Goal: Obtain resource: Download file/media

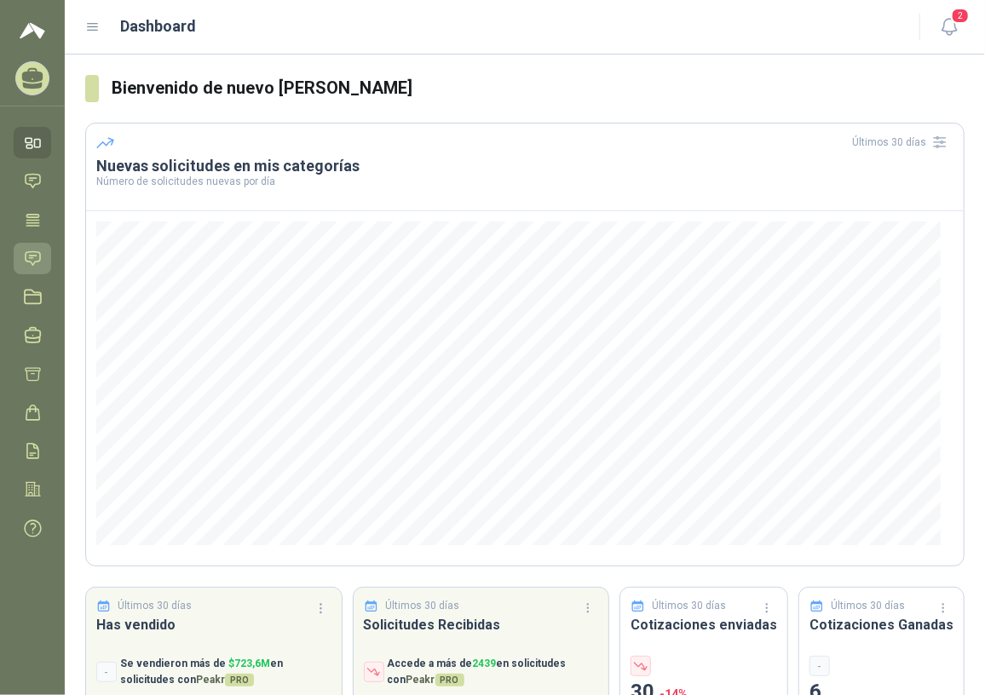
click at [39, 258] on icon at bounding box center [33, 259] width 18 height 18
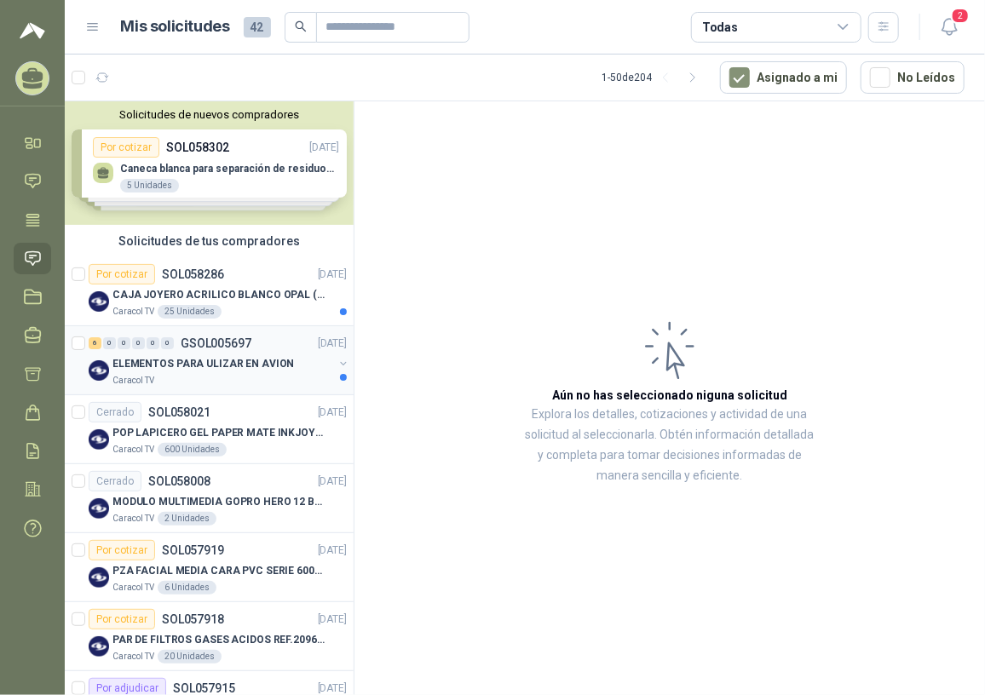
click at [237, 369] on p "ELEMENTOS PARA ULIZAR EN AVION" at bounding box center [204, 364] width 182 height 16
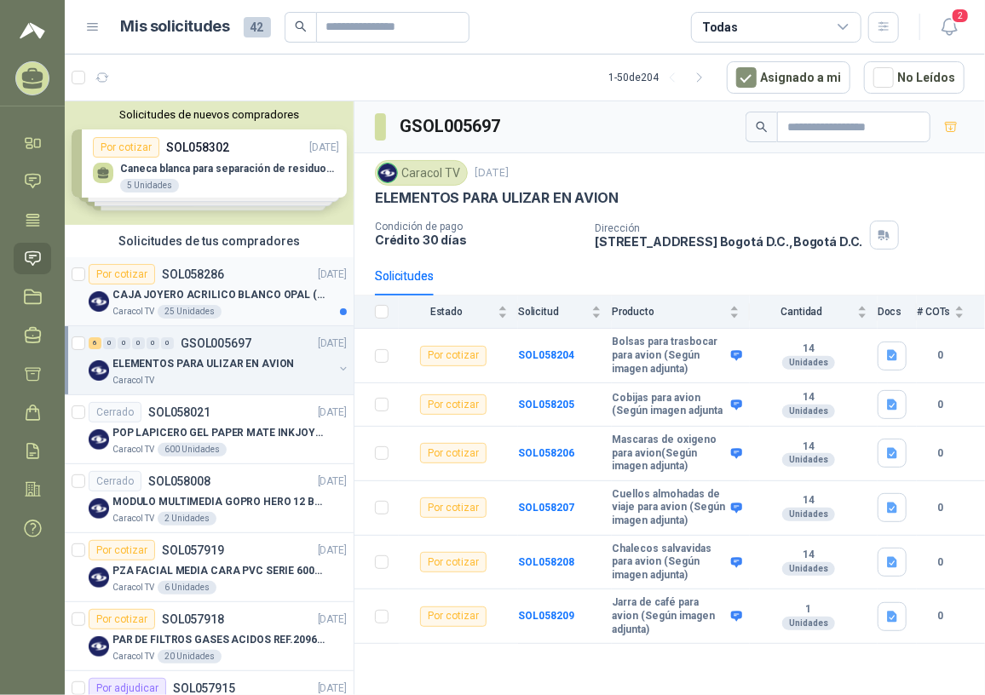
click at [238, 294] on p "CAJA JOYERO ACRILICO BLANCO OPAL (En el adjunto mas detalle)" at bounding box center [219, 295] width 212 height 16
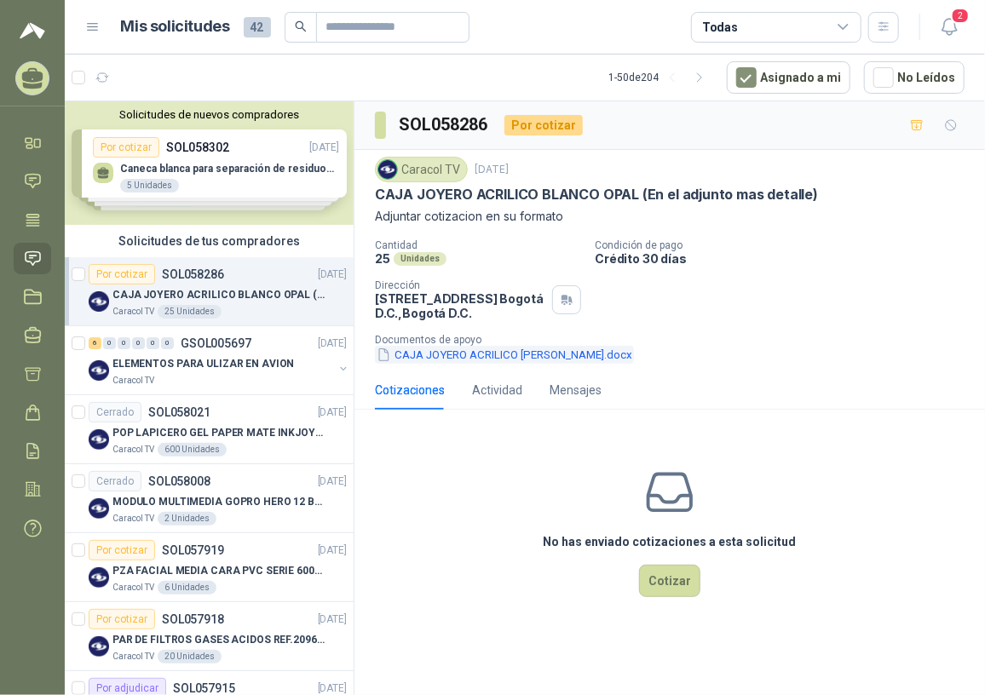
click at [516, 355] on button "CAJA JOYERO ACRILICO [PERSON_NAME].docx" at bounding box center [504, 355] width 259 height 18
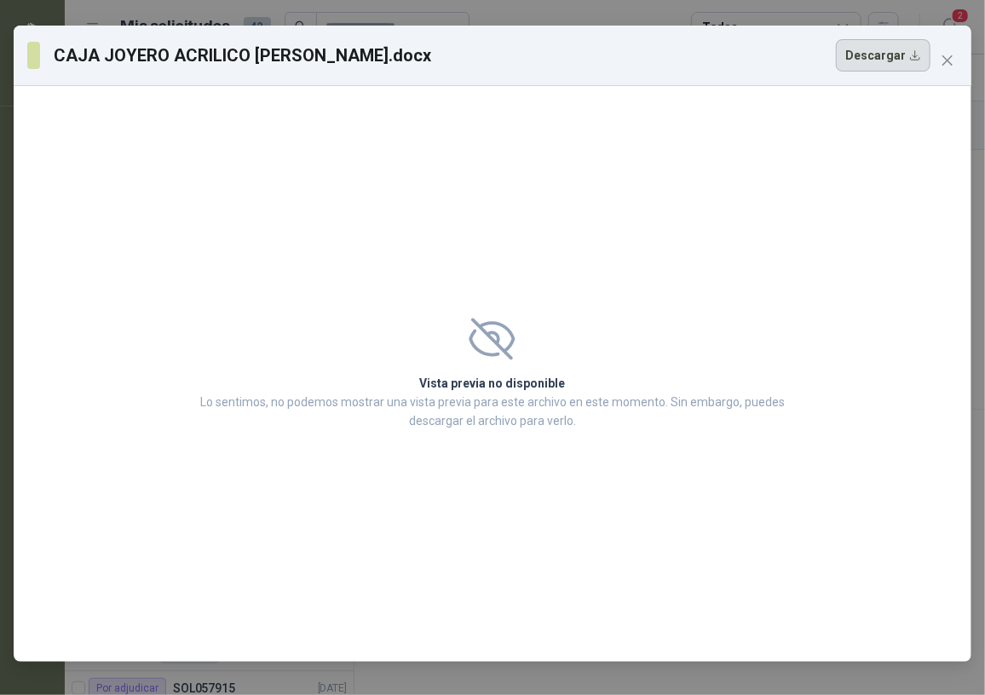
click at [882, 60] on button "Descargar" at bounding box center [883, 55] width 95 height 32
click at [949, 68] on button "Close" at bounding box center [947, 60] width 27 height 27
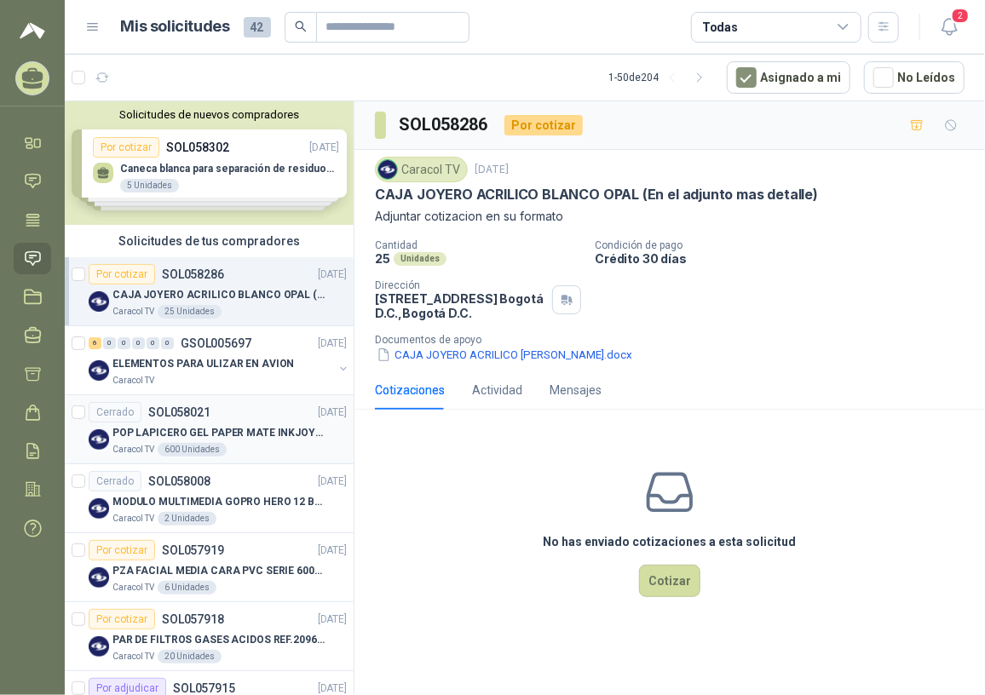
click at [234, 435] on p "POP LAPICERO GEL PAPER MATE INKJOY 0.7 (Revisar el adjunto)" at bounding box center [219, 433] width 212 height 16
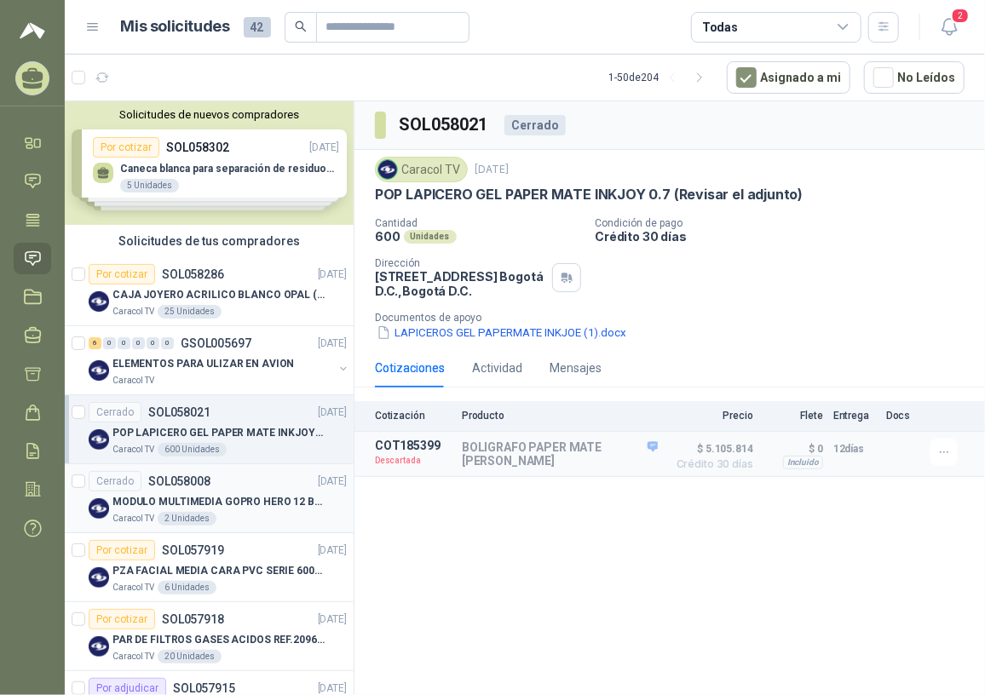
click at [240, 508] on p "MODULO MULTIMEDIA GOPRO HERO 12 BLACK" at bounding box center [219, 502] width 212 height 16
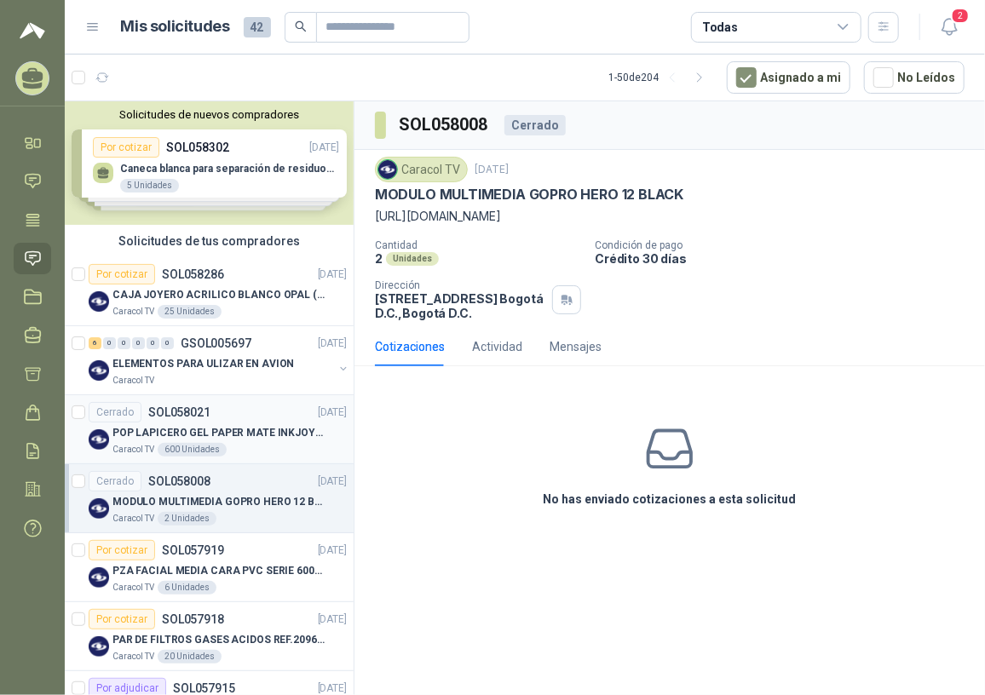
click at [270, 423] on div "POP LAPICERO GEL PAPER MATE INKJOY 0.7 (Revisar el adjunto)" at bounding box center [230, 433] width 234 height 20
